Goal: Task Accomplishment & Management: Manage account settings

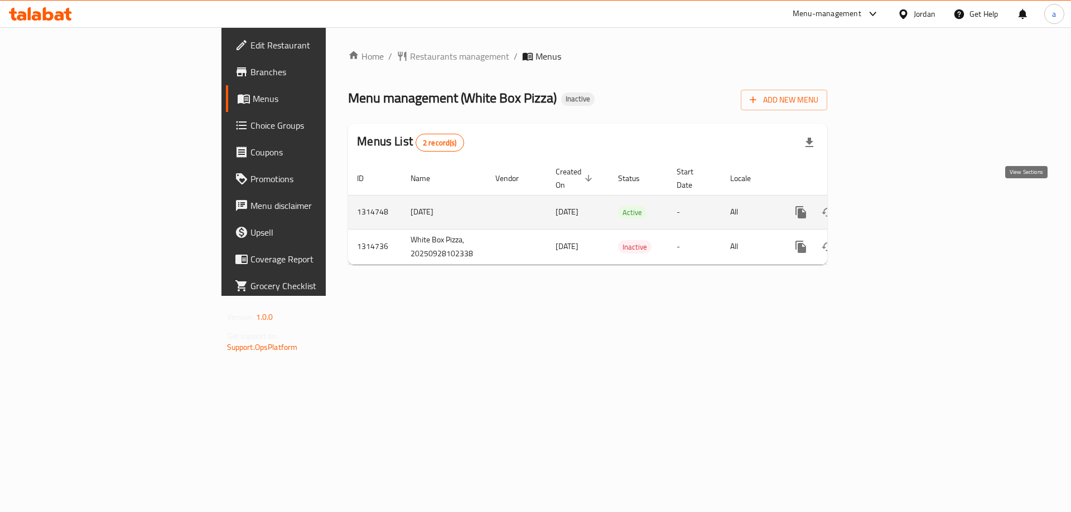
click at [888, 206] on icon "enhanced table" at bounding box center [880, 212] width 13 height 13
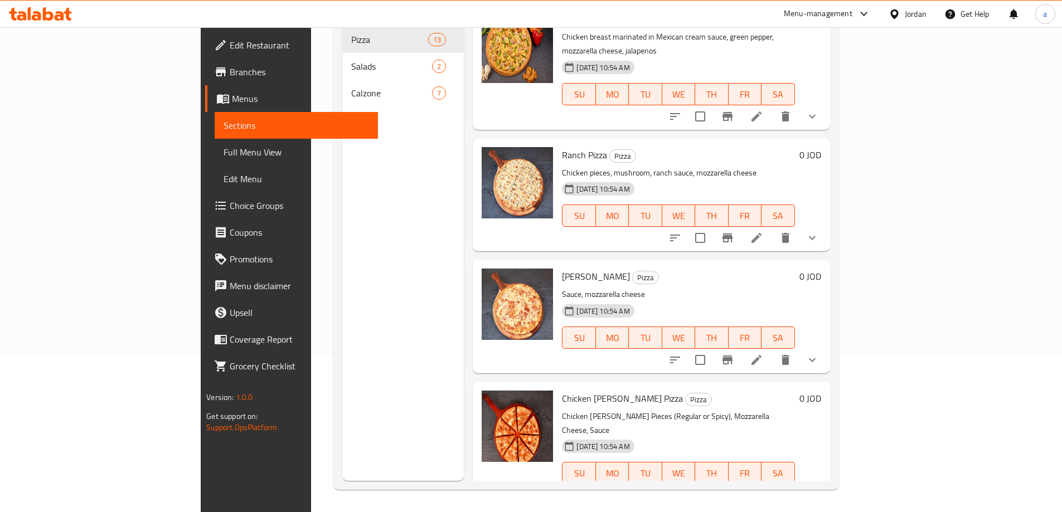
scroll to position [1099, 0]
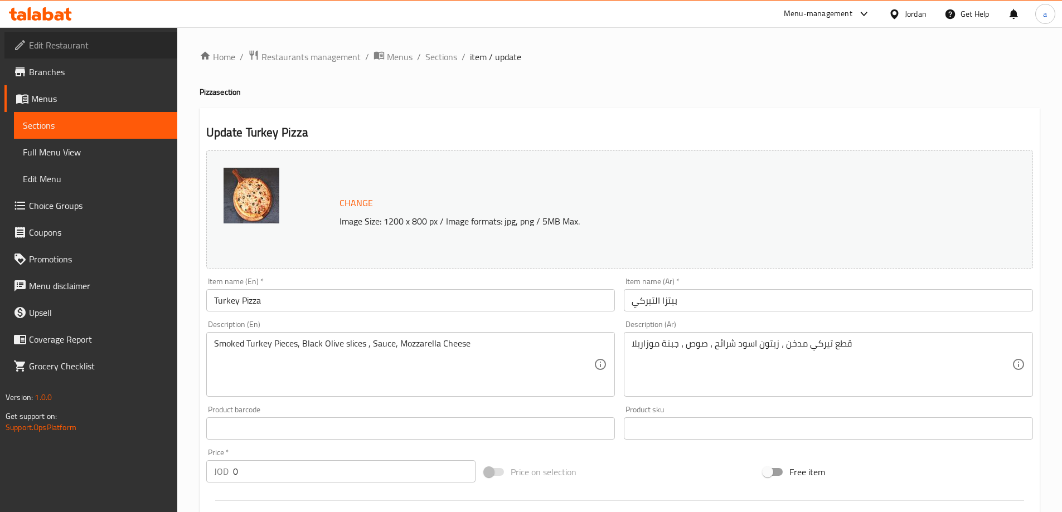
click at [72, 46] on span "Edit Restaurant" at bounding box center [98, 44] width 139 height 13
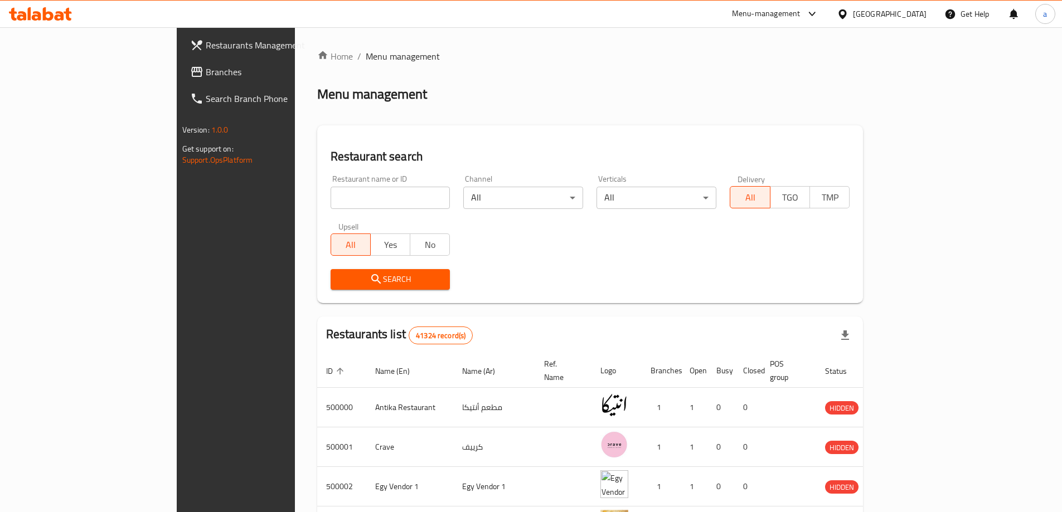
click at [206, 69] on span "Branches" at bounding box center [275, 71] width 139 height 13
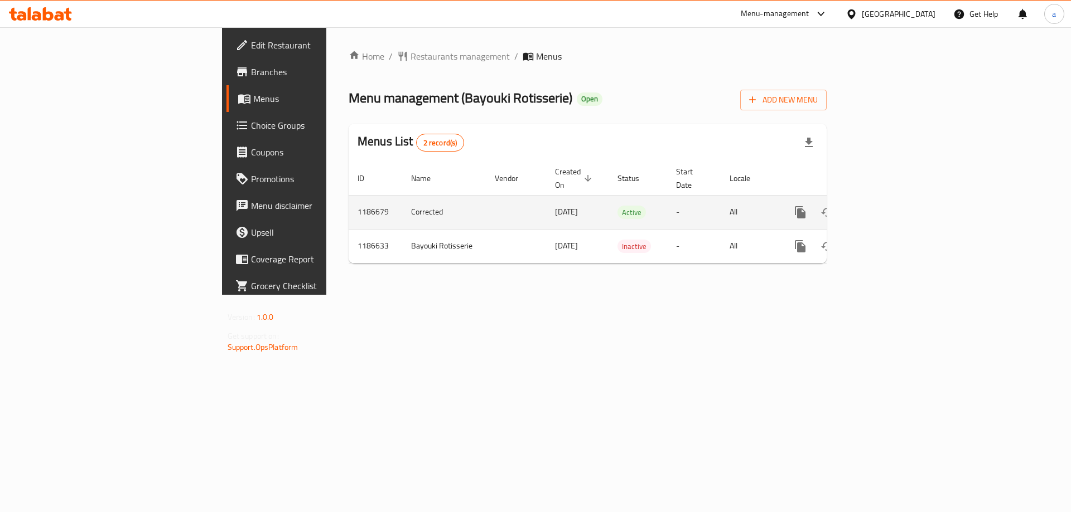
click at [894, 199] on link "enhanced table" at bounding box center [880, 212] width 27 height 27
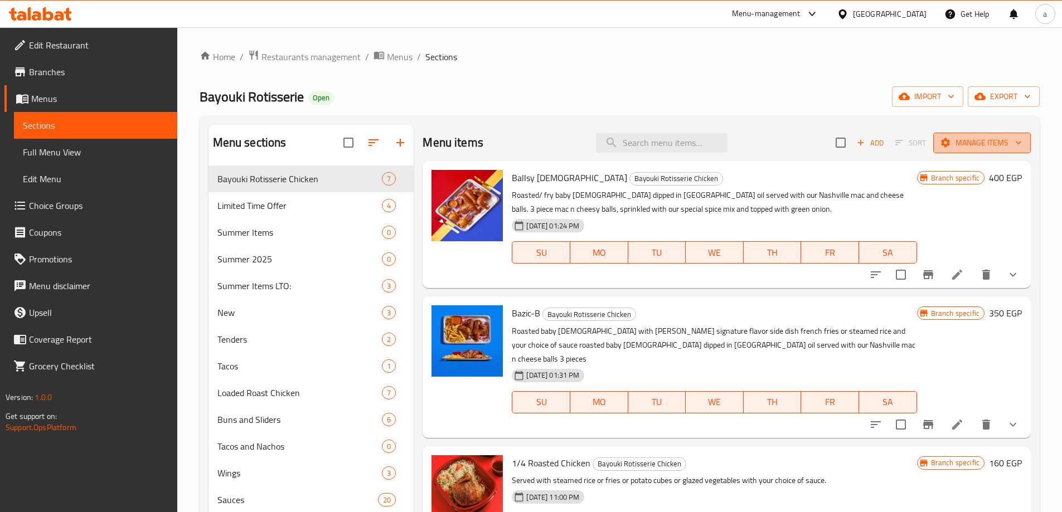
click at [963, 143] on span "Manage items" at bounding box center [982, 143] width 80 height 14
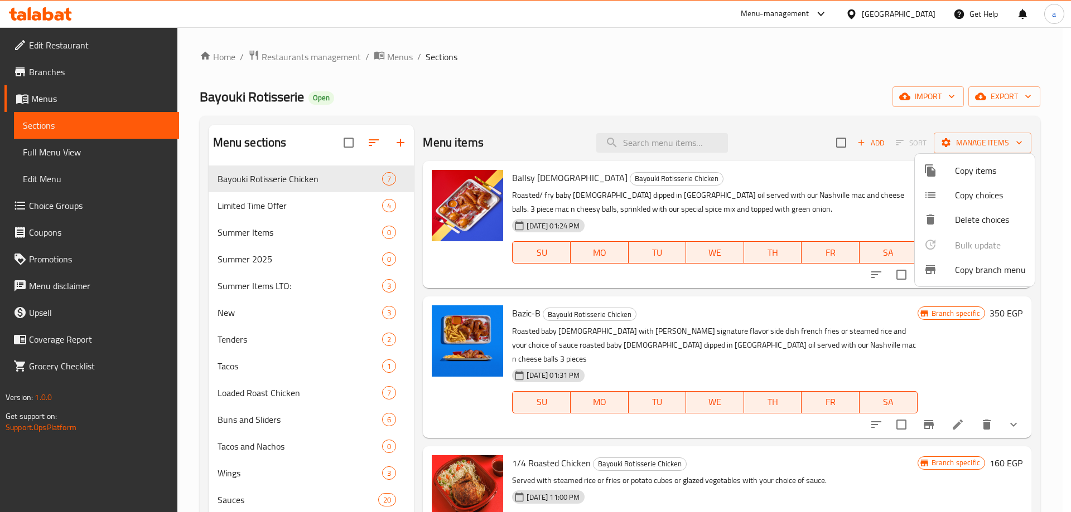
click at [971, 273] on span "Copy branch menu" at bounding box center [990, 269] width 71 height 13
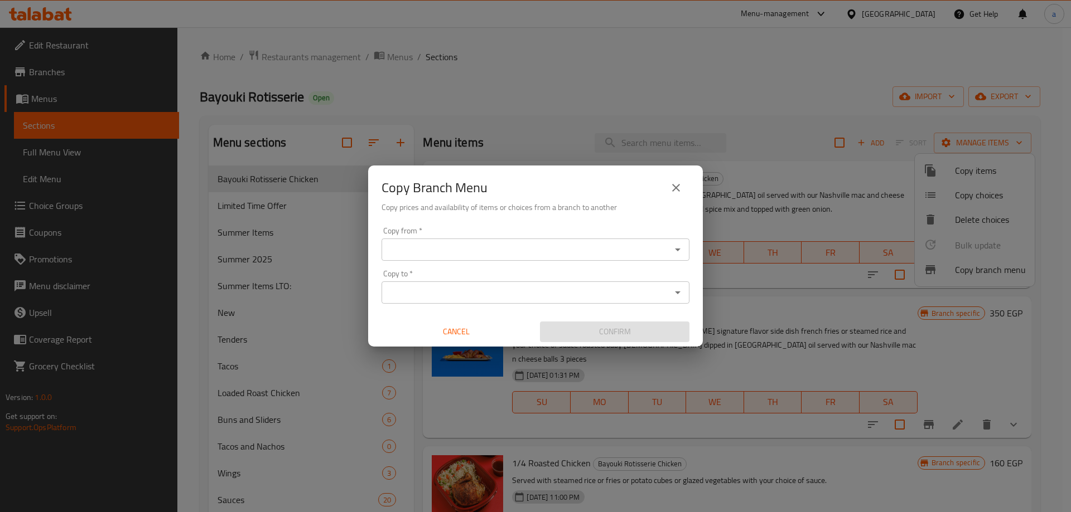
click at [633, 248] on input "Copy from   *" at bounding box center [526, 250] width 283 height 16
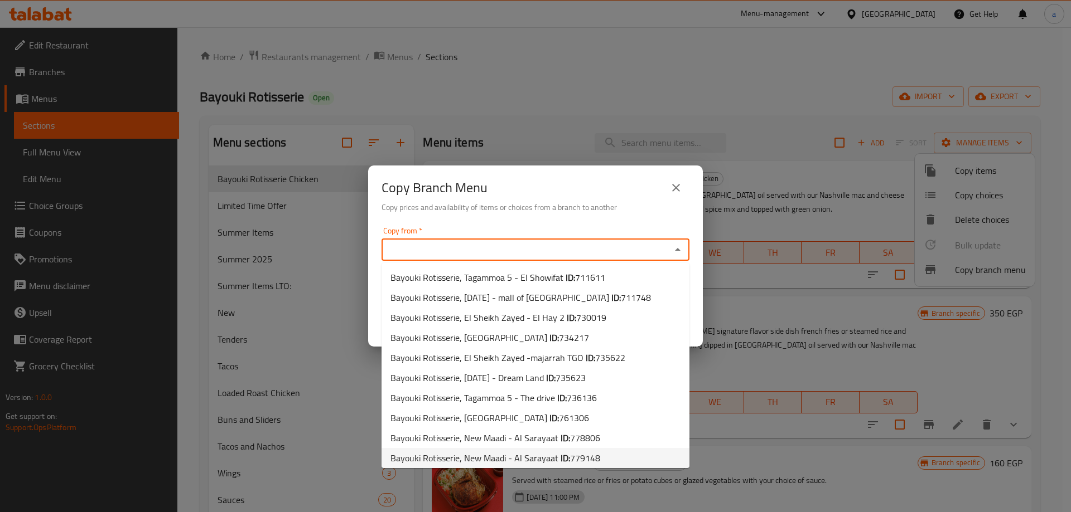
click at [587, 457] on span "779148" at bounding box center [585, 458] width 30 height 17
type input "Bayouki Rotisserie, New Maadi - Al Sarayaat"
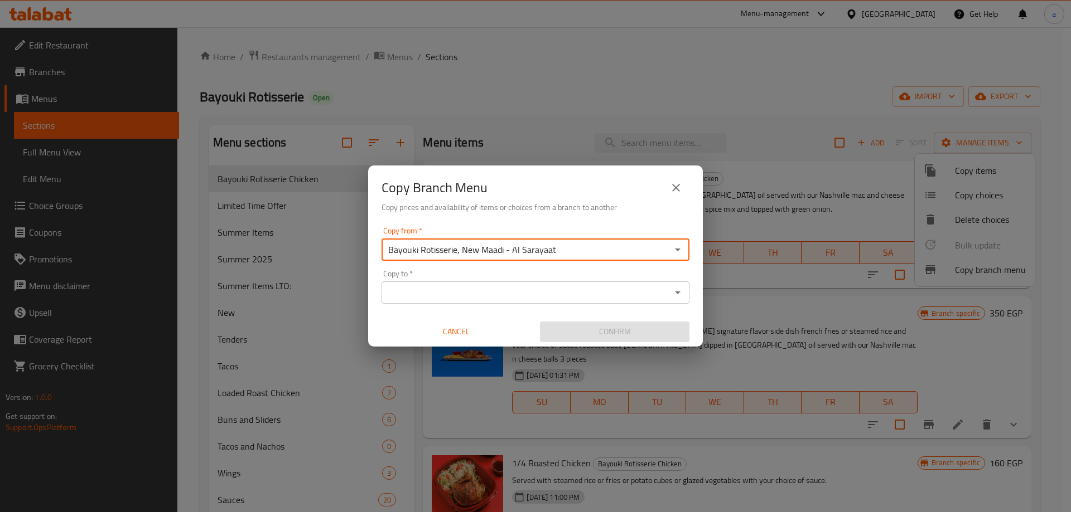
click at [561, 296] on input "Copy to   *" at bounding box center [526, 293] width 283 height 16
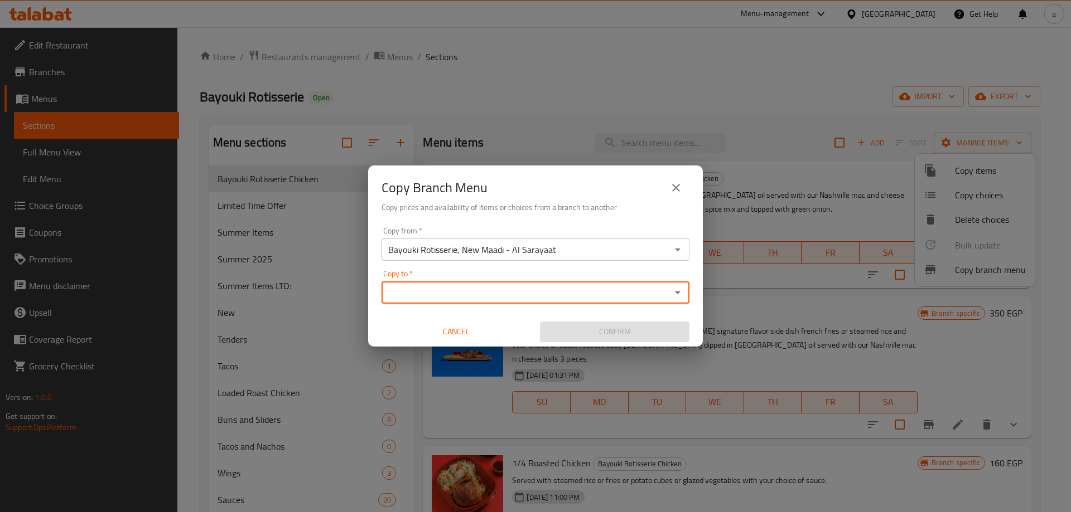
click at [561, 296] on input "Copy to   *" at bounding box center [526, 293] width 283 height 16
click at [560, 261] on div "Copy from   * Bayouki Rotisserie, New Maadi - Al Sarayaat Copy from * Copy to  …" at bounding box center [535, 285] width 335 height 124
click at [560, 252] on input "Bayouki Rotisserie, New Maadi - Al Sarayaat" at bounding box center [526, 250] width 283 height 16
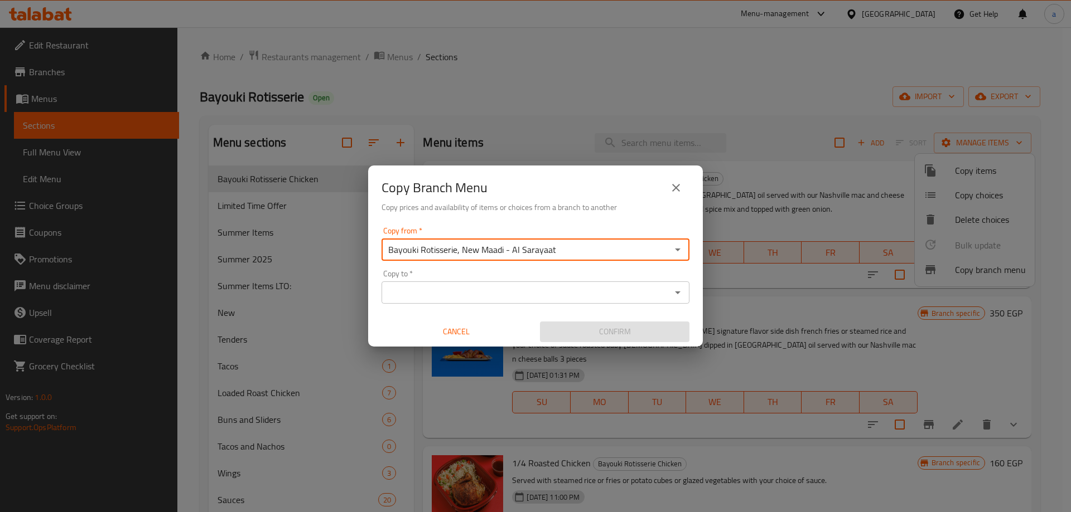
click at [655, 254] on input "Bayouki Rotisserie, New Maadi - Al Sarayaat" at bounding box center [526, 250] width 283 height 16
click at [675, 251] on icon "Open" at bounding box center [677, 249] width 13 height 13
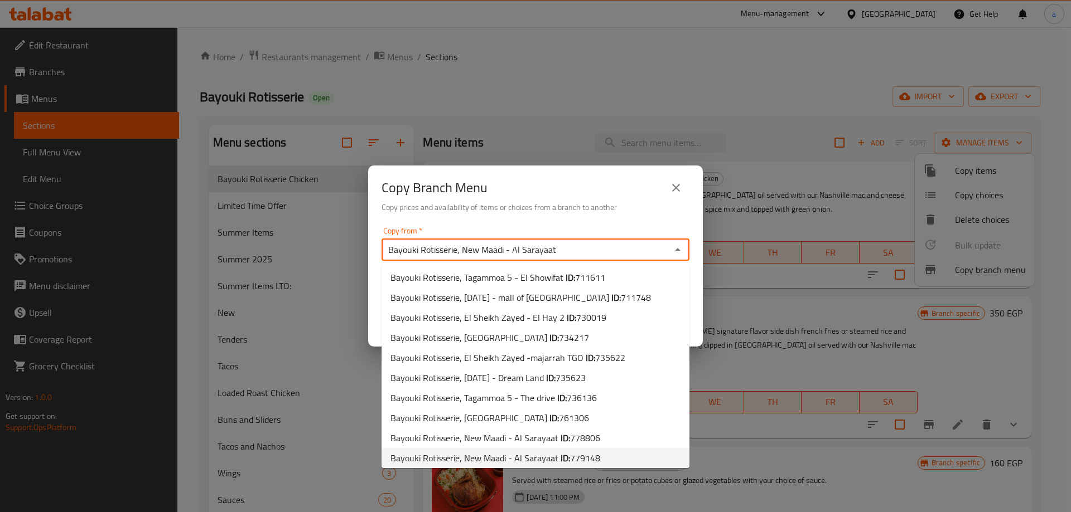
scroll to position [2, 0]
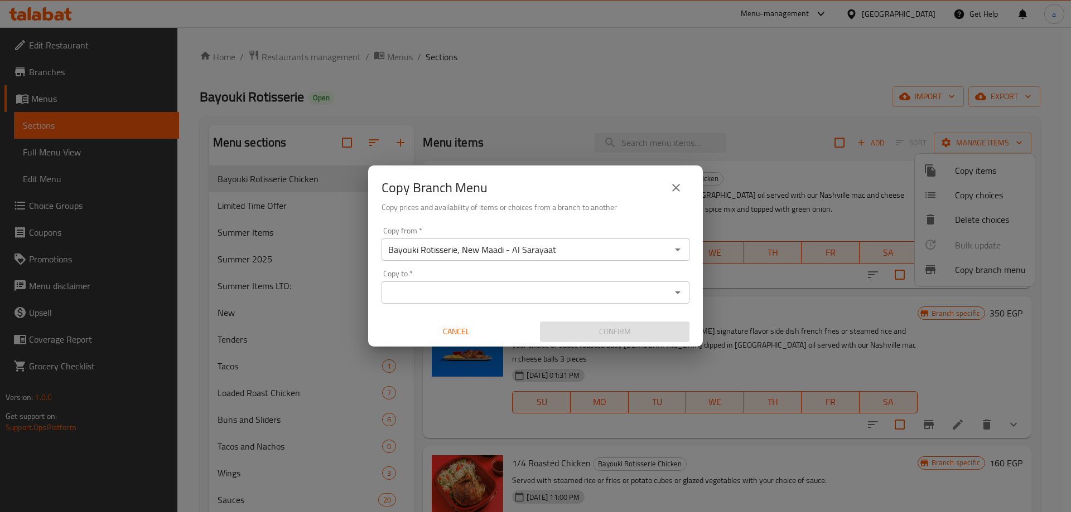
click at [683, 259] on div "Bayouki Rotisserie, New Maadi - Al Sarayaat Copy from *" at bounding box center [535, 250] width 308 height 22
click at [699, 251] on div "Copy from   * Bayouki Rotisserie, New Maadi - Al Sarayaat Copy from * Copy to  …" at bounding box center [535, 285] width 335 height 124
click at [685, 250] on div "Bayouki Rotisserie, New Maadi - Al Sarayaat Copy from *" at bounding box center [535, 250] width 308 height 22
click at [683, 250] on icon "Open" at bounding box center [677, 249] width 13 height 13
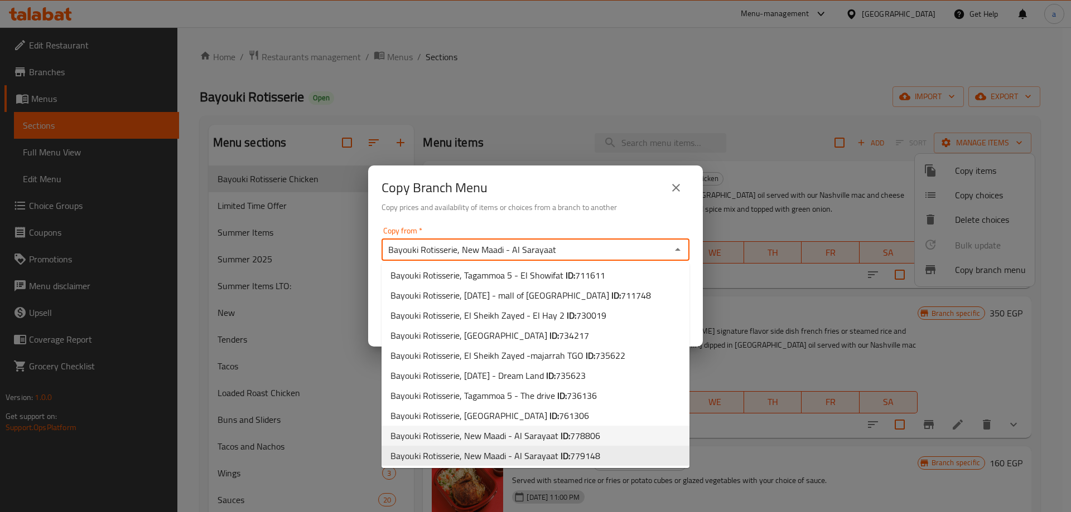
click at [578, 433] on span "778806" at bounding box center [585, 436] width 30 height 17
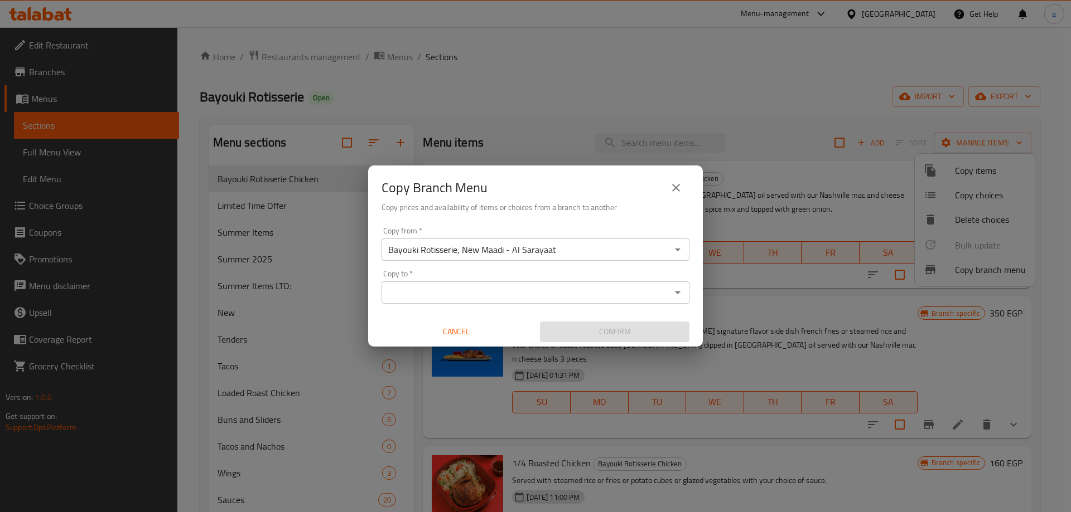
click at [646, 262] on div "Copy from   * Bayouki Rotisserie, New Maadi - Al Sarayaat Copy from * Copy to  …" at bounding box center [535, 285] width 335 height 124
click at [675, 253] on icon "Open" at bounding box center [677, 249] width 13 height 13
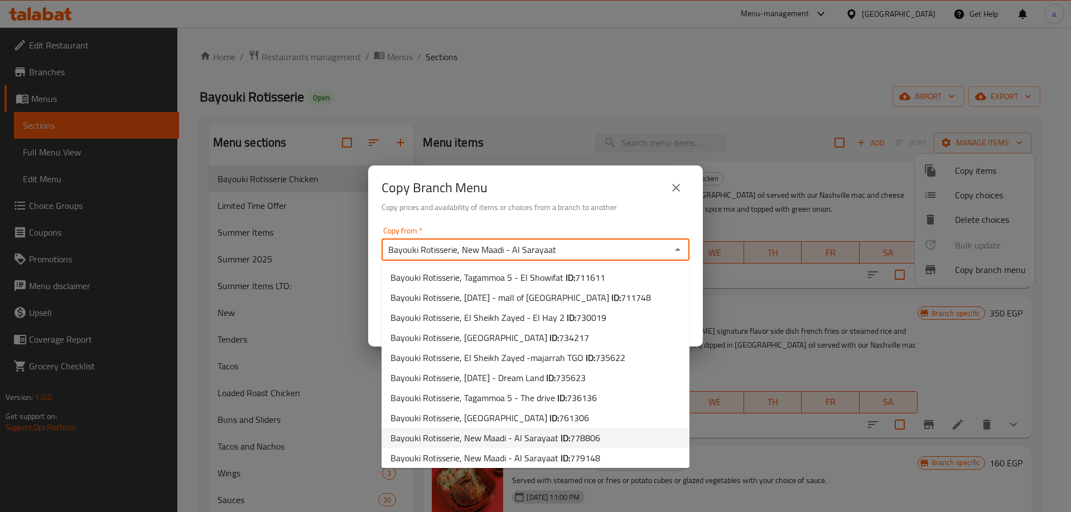
click at [586, 437] on span "778806" at bounding box center [585, 438] width 30 height 17
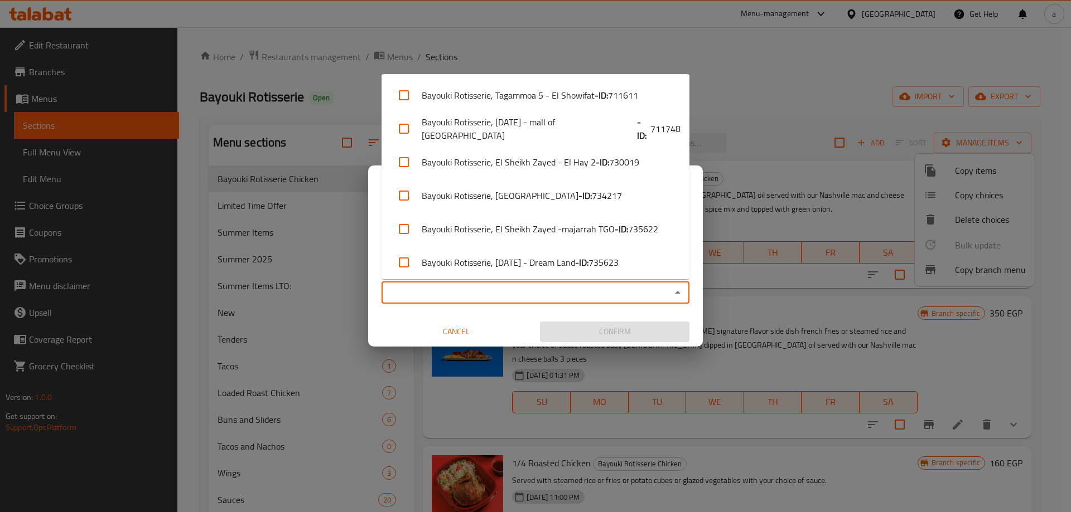
click at [630, 293] on input "Copy to   *" at bounding box center [526, 293] width 283 height 16
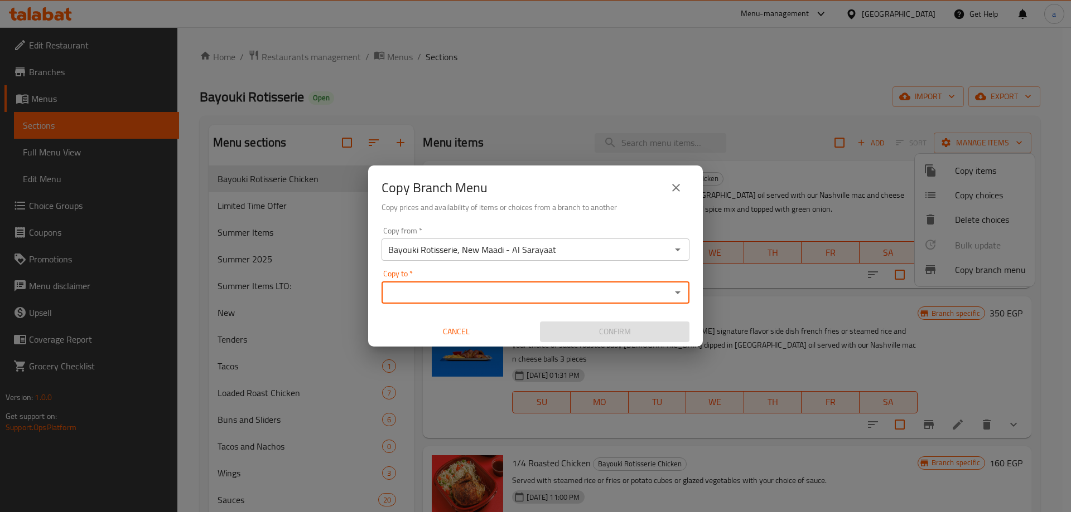
click at [666, 297] on input "Copy to   *" at bounding box center [526, 293] width 283 height 16
click at [675, 293] on icon "Open" at bounding box center [677, 292] width 13 height 13
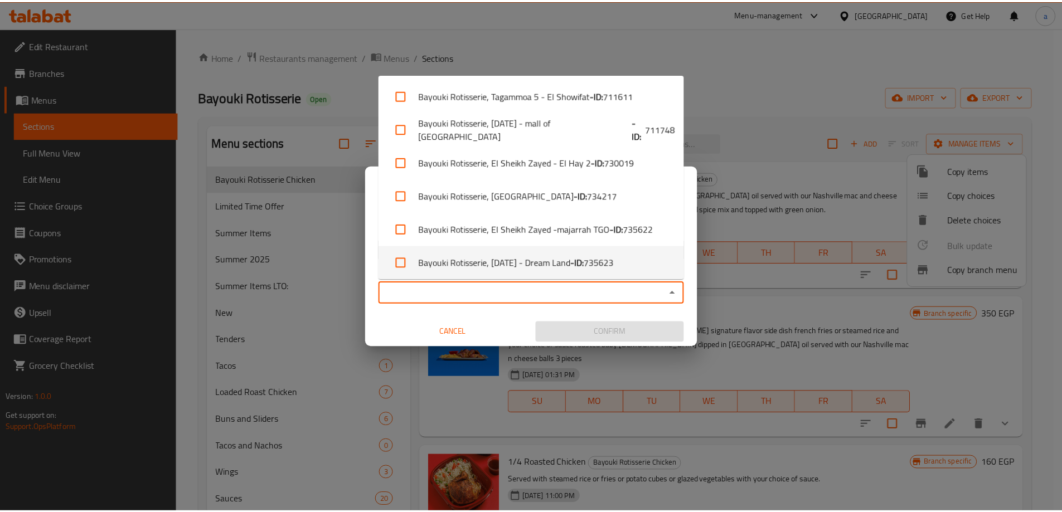
scroll to position [138, 0]
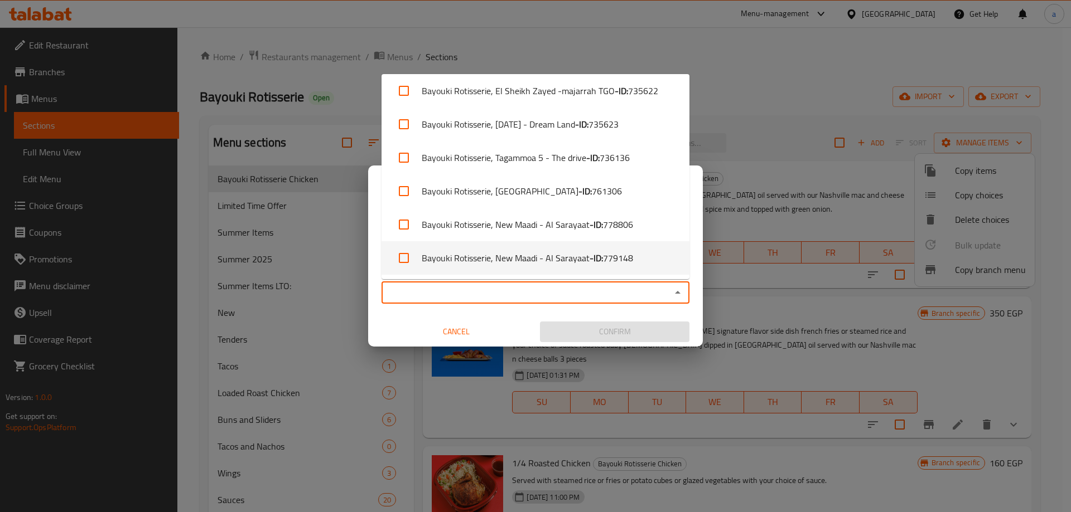
click at [526, 259] on li "Bayouki Rotisserie, New Maadi - Al Sarayaat - ID: 779148" at bounding box center [535, 257] width 308 height 33
checkbox input "true"
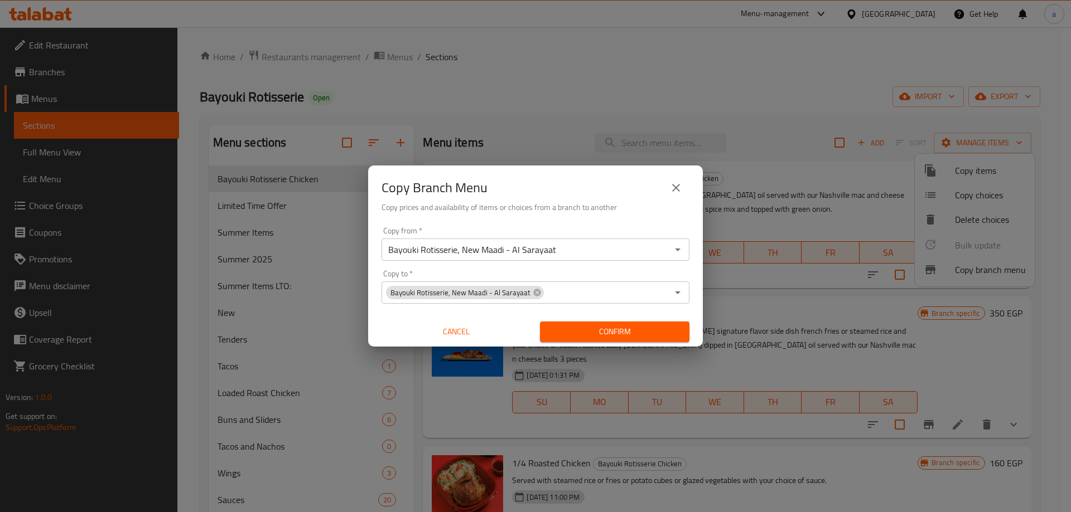
click at [516, 319] on div "Cancel" at bounding box center [456, 332] width 158 height 30
click at [583, 332] on span "Confirm" at bounding box center [615, 332] width 132 height 14
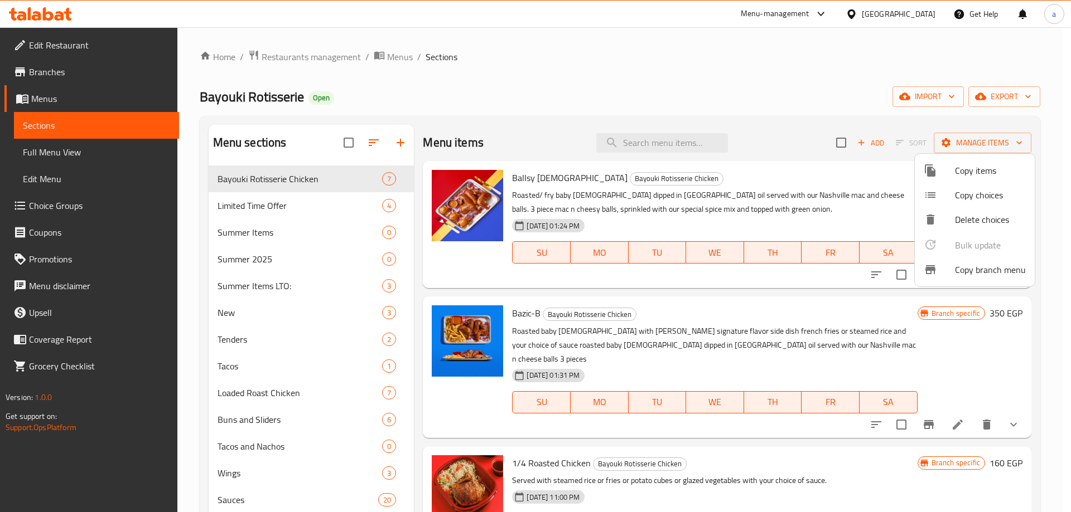
click at [512, 110] on div at bounding box center [535, 256] width 1071 height 512
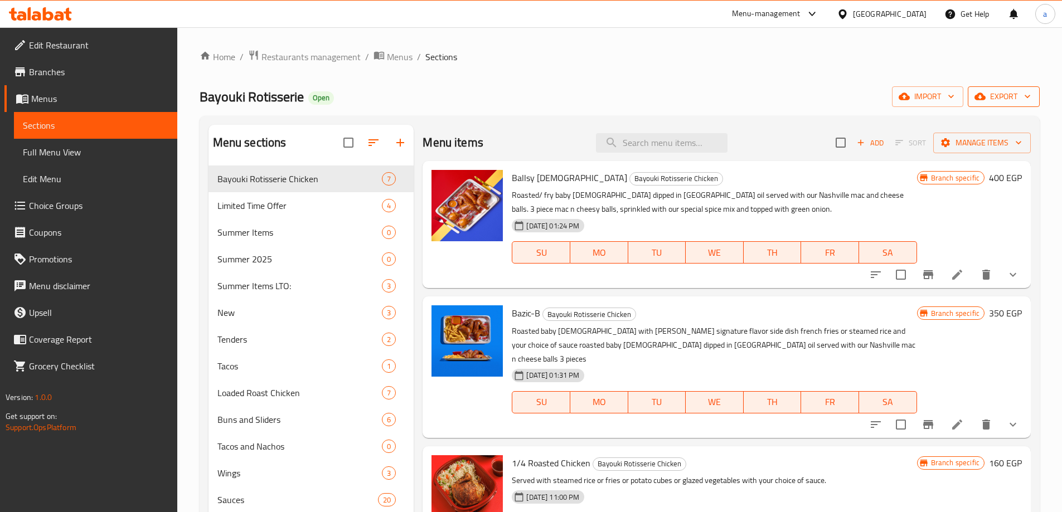
click at [988, 99] on span "export" at bounding box center [1004, 97] width 54 height 14
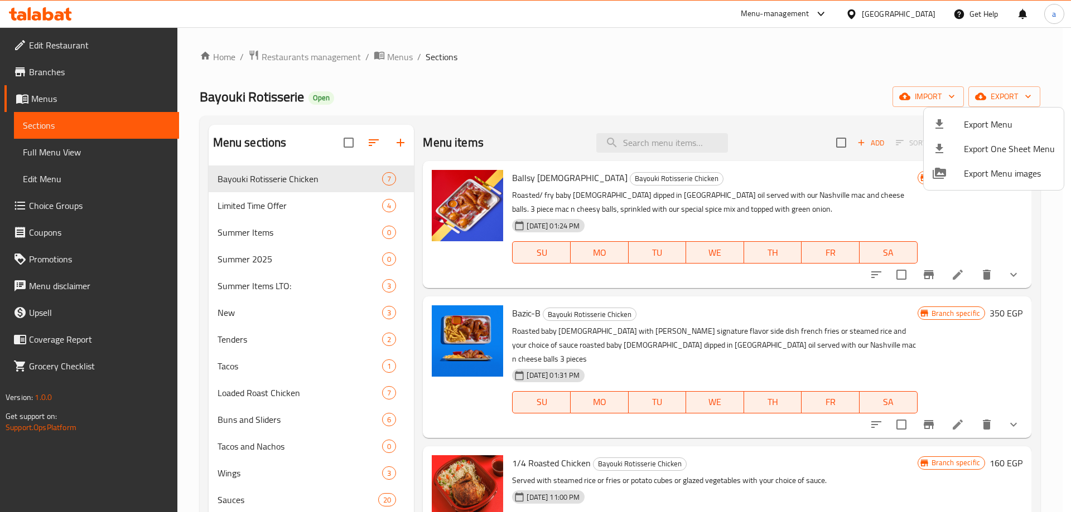
click at [988, 123] on span "Export Menu" at bounding box center [1009, 124] width 91 height 13
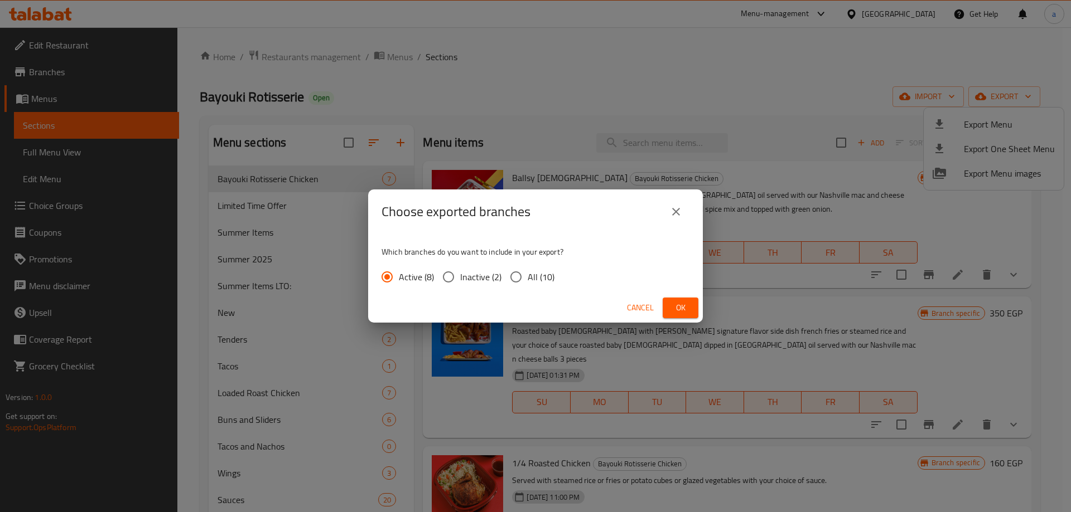
click at [514, 279] on input "All (10)" at bounding box center [515, 276] width 23 height 23
radio input "true"
click at [664, 306] on button "Ok" at bounding box center [681, 308] width 36 height 21
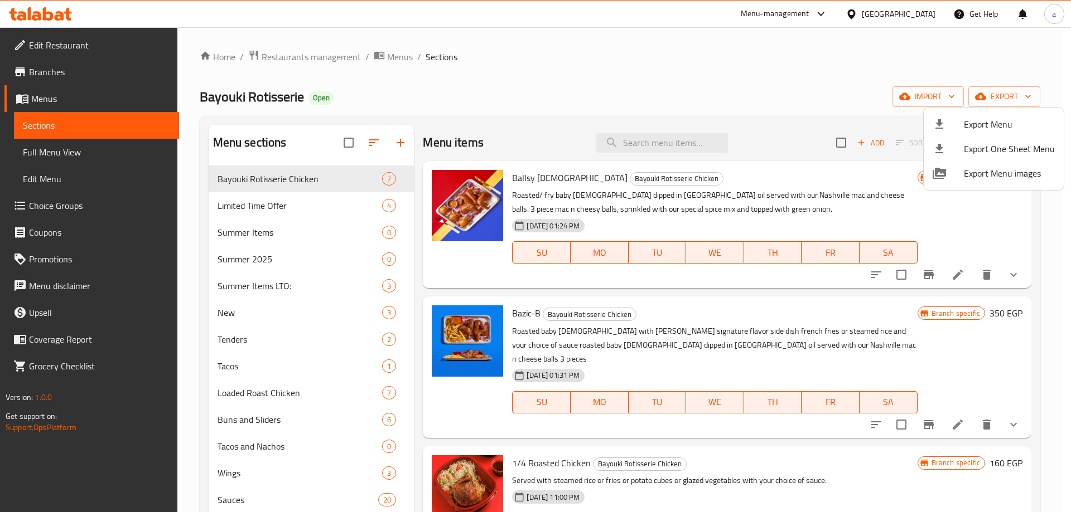
click at [640, 79] on div at bounding box center [535, 256] width 1071 height 512
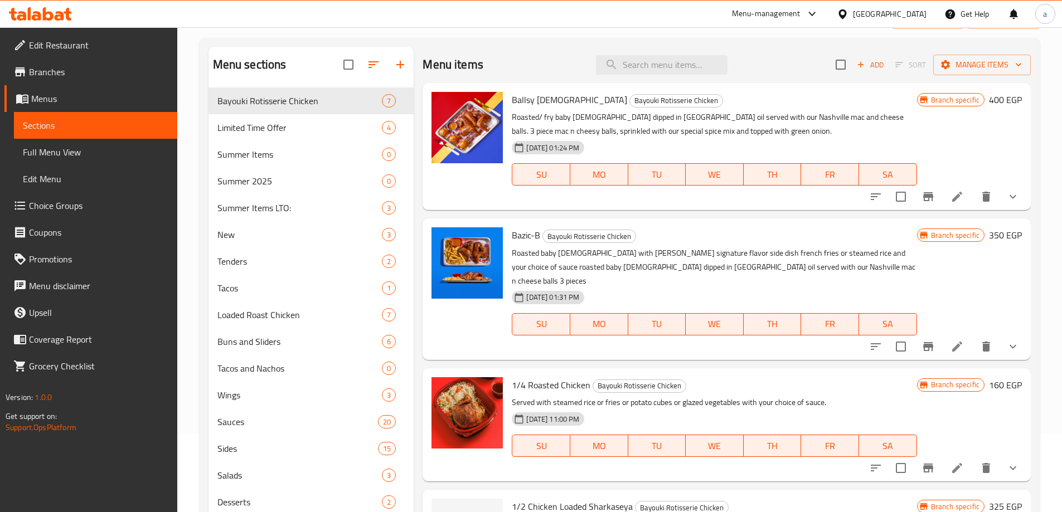
scroll to position [0, 0]
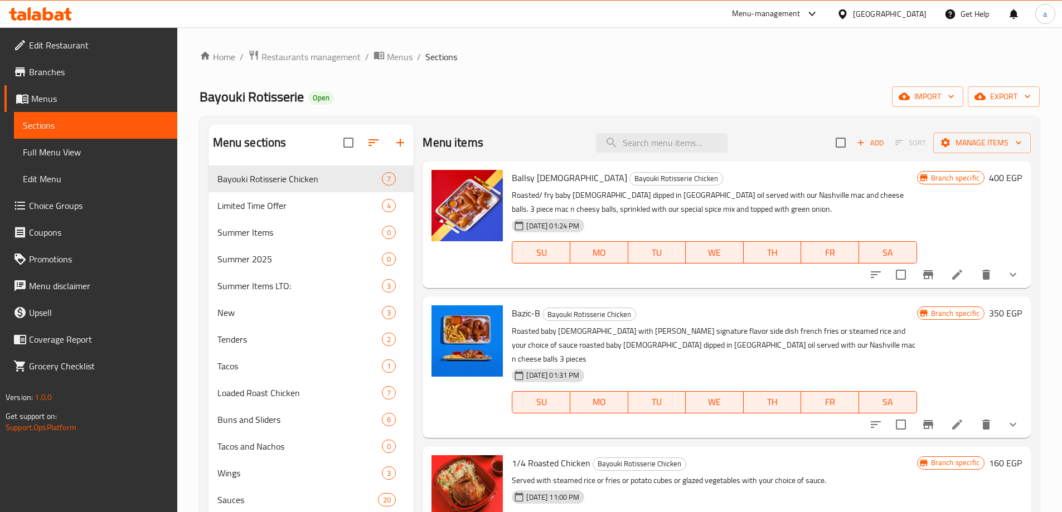
click at [108, 152] on span "Full Menu View" at bounding box center [96, 152] width 146 height 13
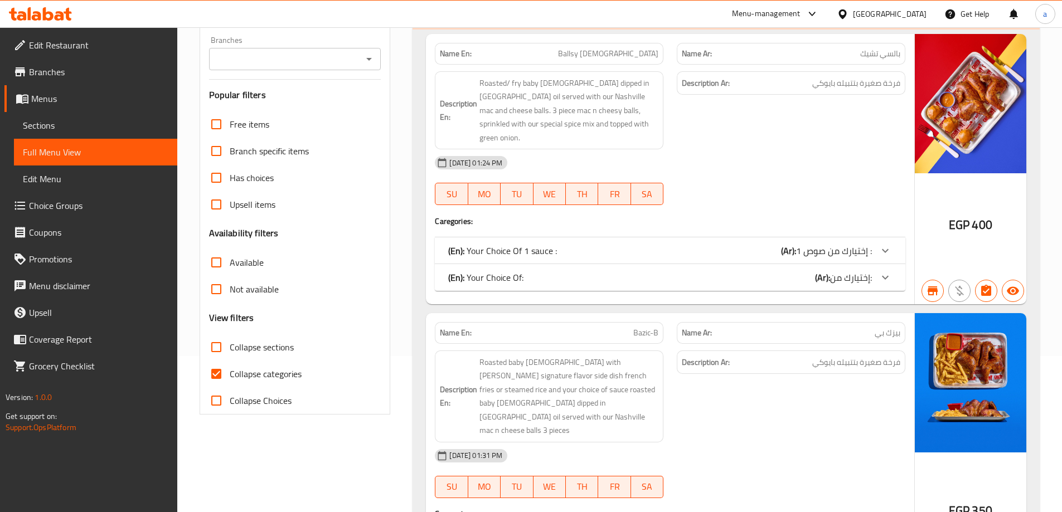
scroll to position [167, 0]
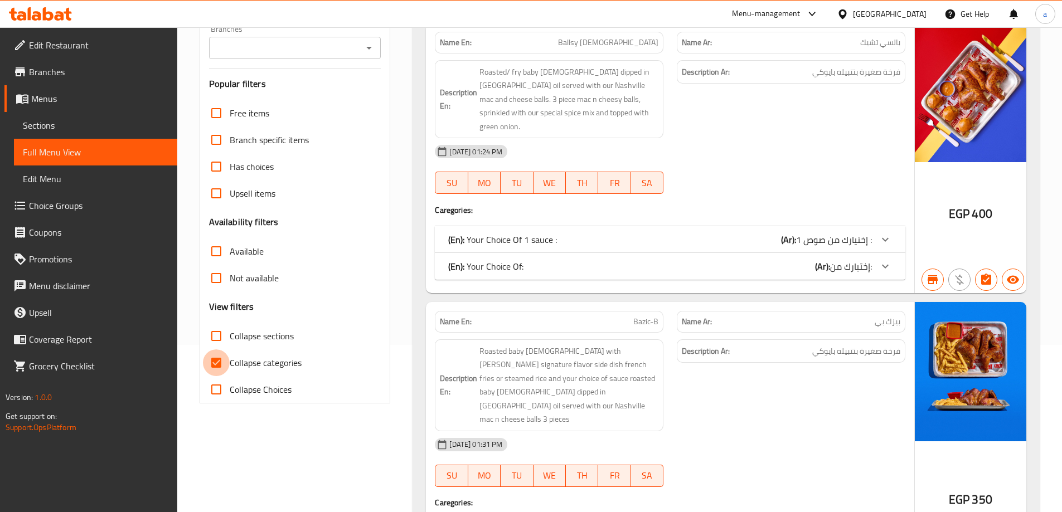
click at [220, 362] on input "Collapse categories" at bounding box center [216, 363] width 27 height 27
checkbox input "false"
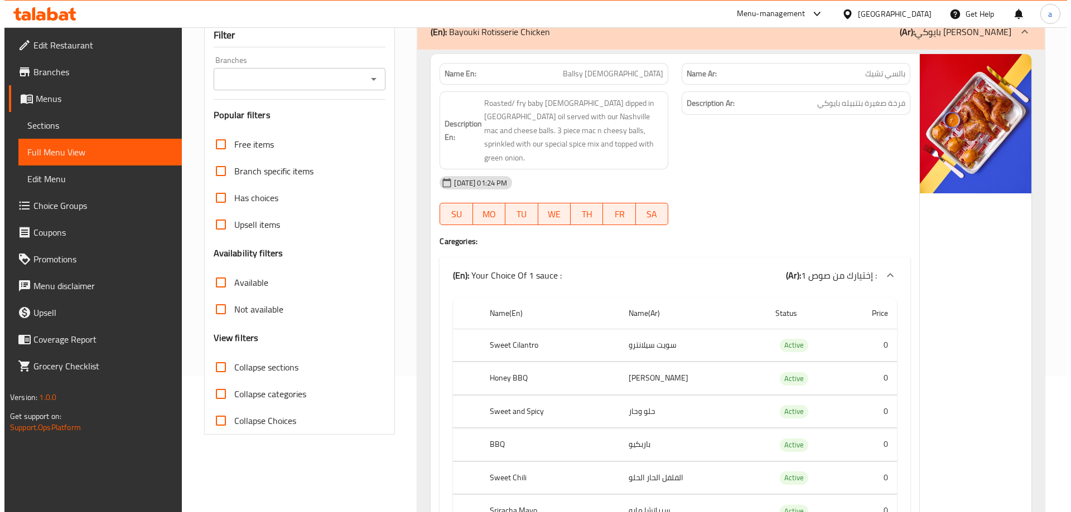
scroll to position [0, 0]
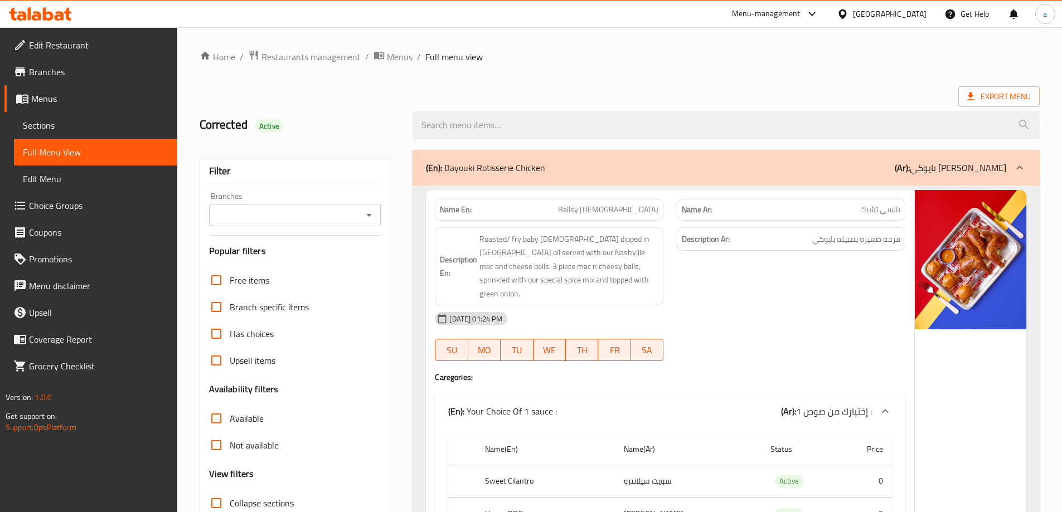
click at [48, 101] on span "Menus" at bounding box center [99, 98] width 137 height 13
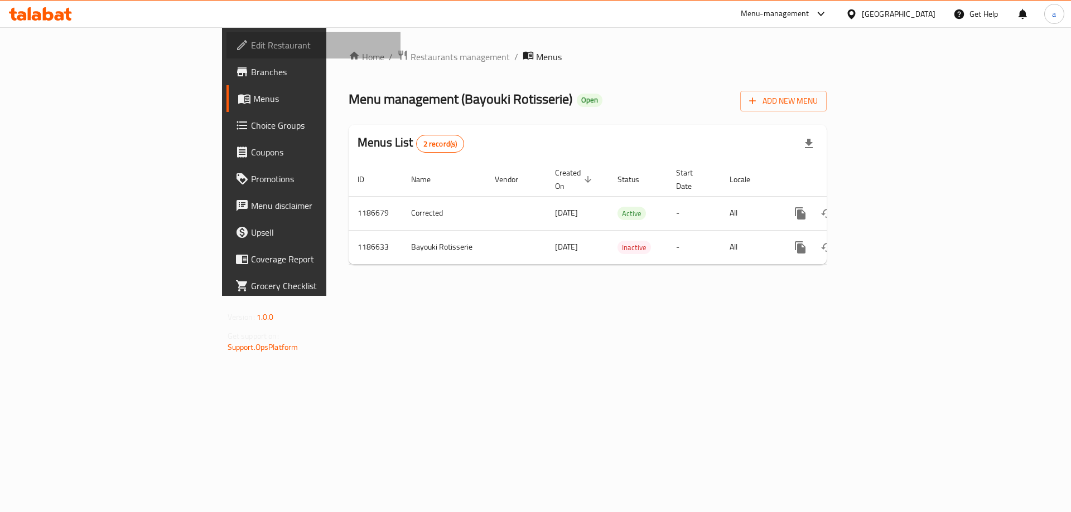
click at [251, 46] on span "Edit Restaurant" at bounding box center [321, 44] width 141 height 13
